Goal: Information Seeking & Learning: Learn about a topic

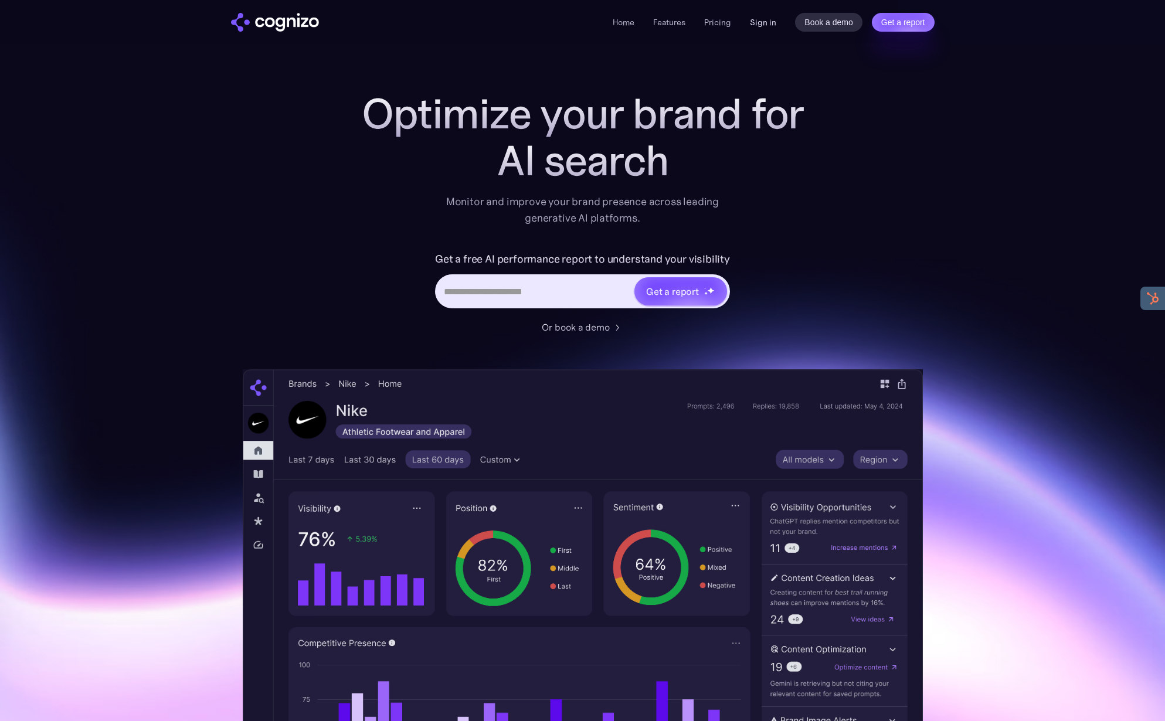
click at [768, 26] on link "Sign in" at bounding box center [763, 22] width 26 height 14
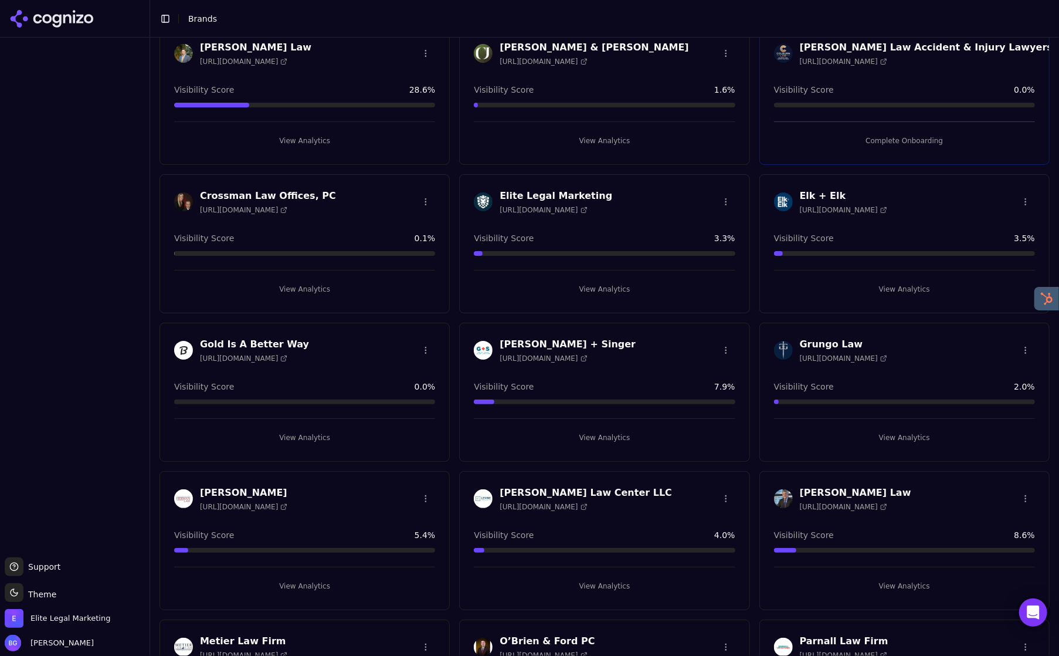
scroll to position [587, 0]
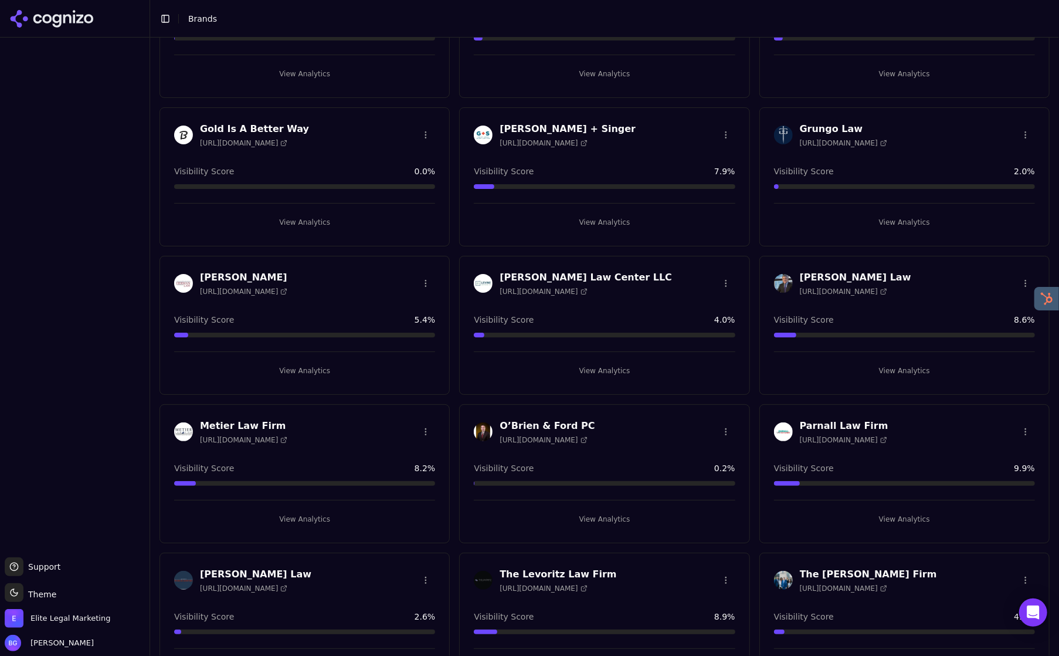
click at [902, 369] on button "View Analytics" at bounding box center [904, 370] width 261 height 19
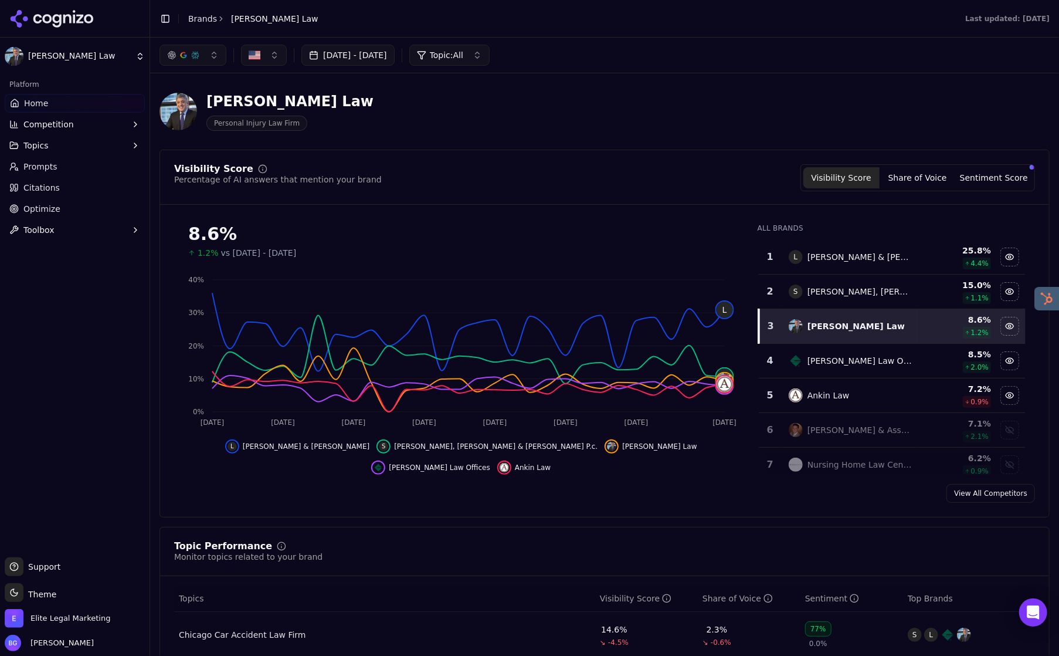
click at [33, 145] on span "Topics" at bounding box center [35, 146] width 25 height 12
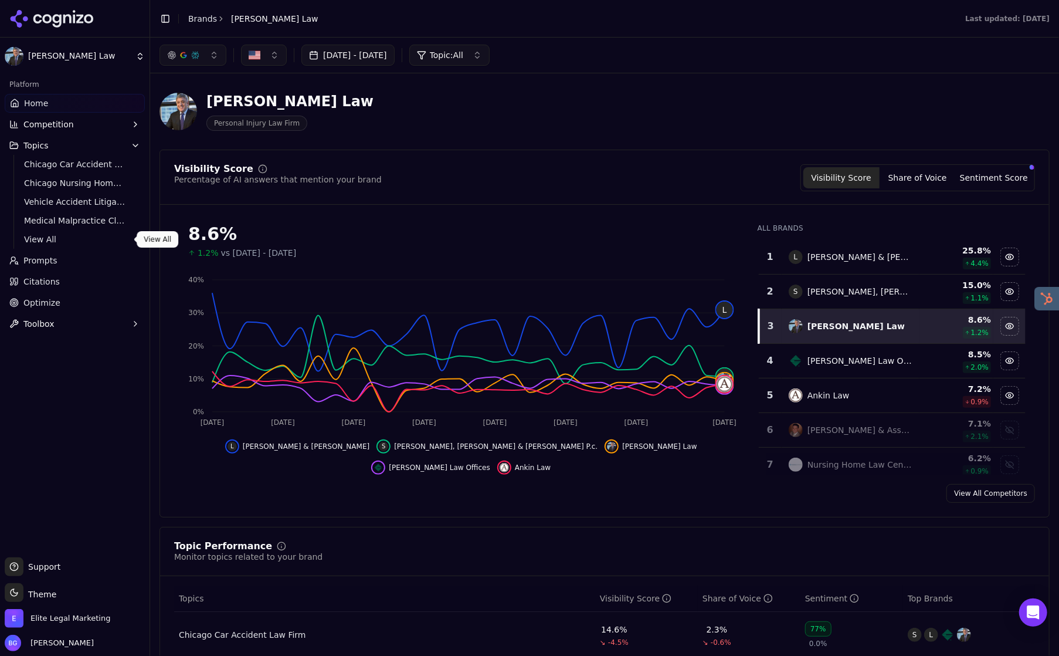
click at [37, 238] on span "View All" at bounding box center [75, 239] width 102 height 12
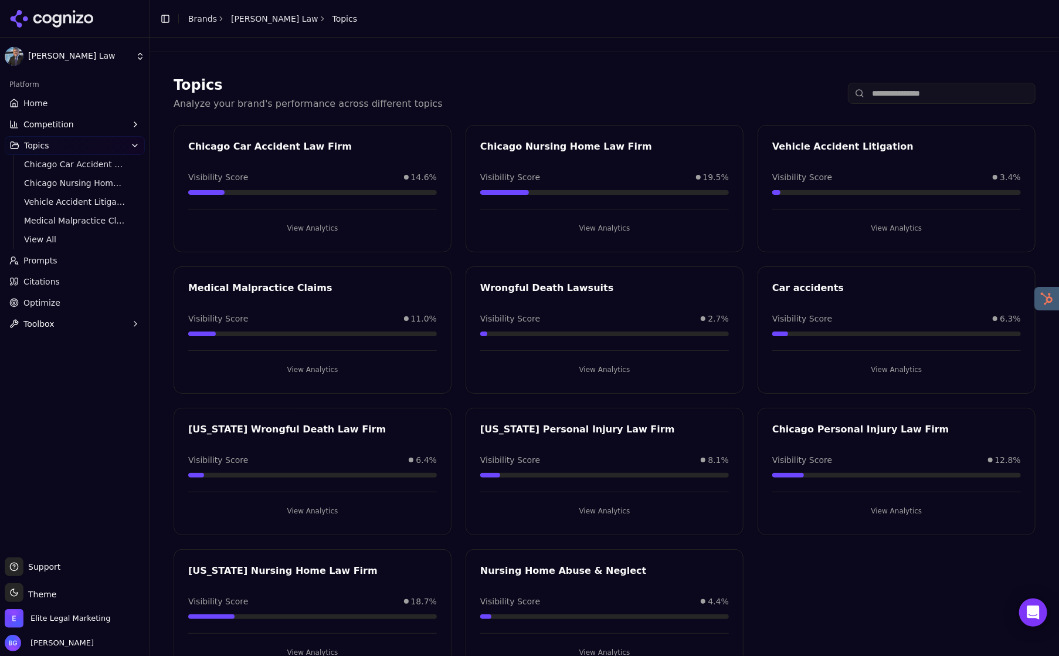
click at [316, 233] on button "View Analytics" at bounding box center [312, 228] width 249 height 19
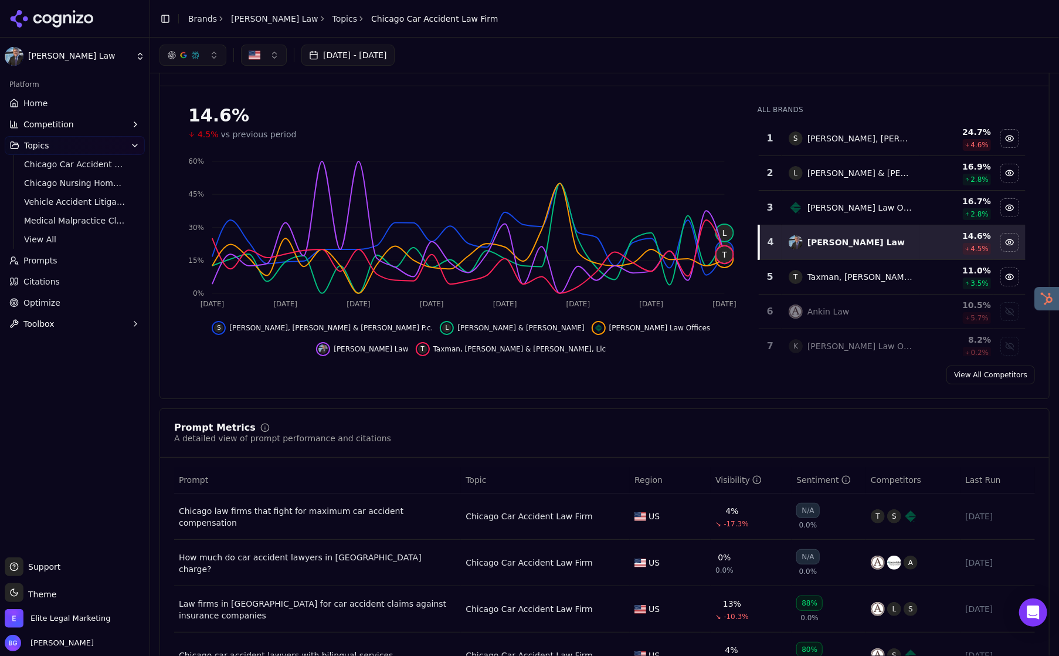
scroll to position [47, 0]
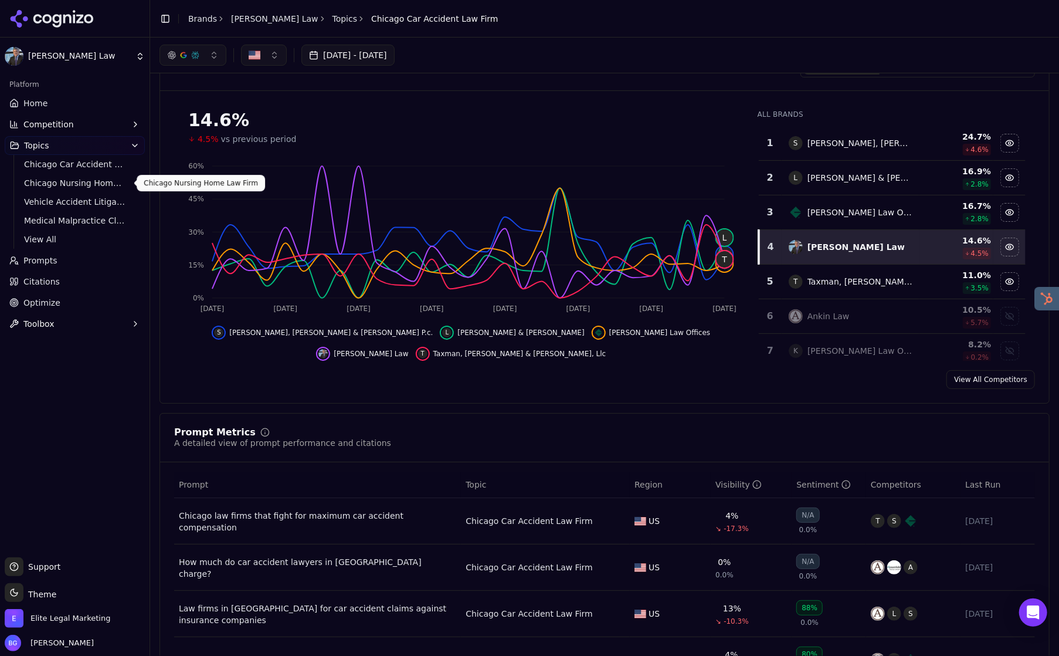
click at [79, 185] on span "Chicago Nursing Home Law Firm" at bounding box center [75, 183] width 102 height 12
